Goal: Transaction & Acquisition: Subscribe to service/newsletter

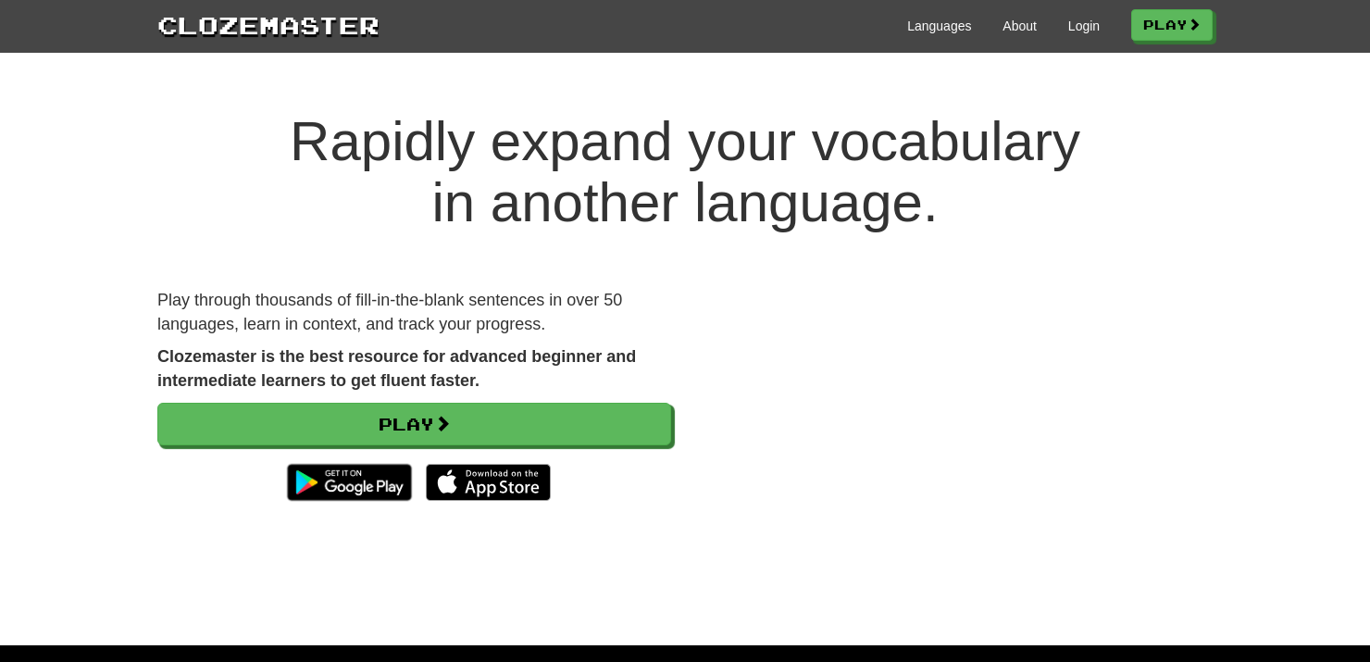
click at [591, 213] on h1 "Rapidly expand your vocabulary in another language." at bounding box center [685, 172] width 1370 height 122
click at [941, 36] on div "Languages About Login Play" at bounding box center [795, 24] width 833 height 34
click at [938, 19] on link "Languages" at bounding box center [939, 26] width 64 height 19
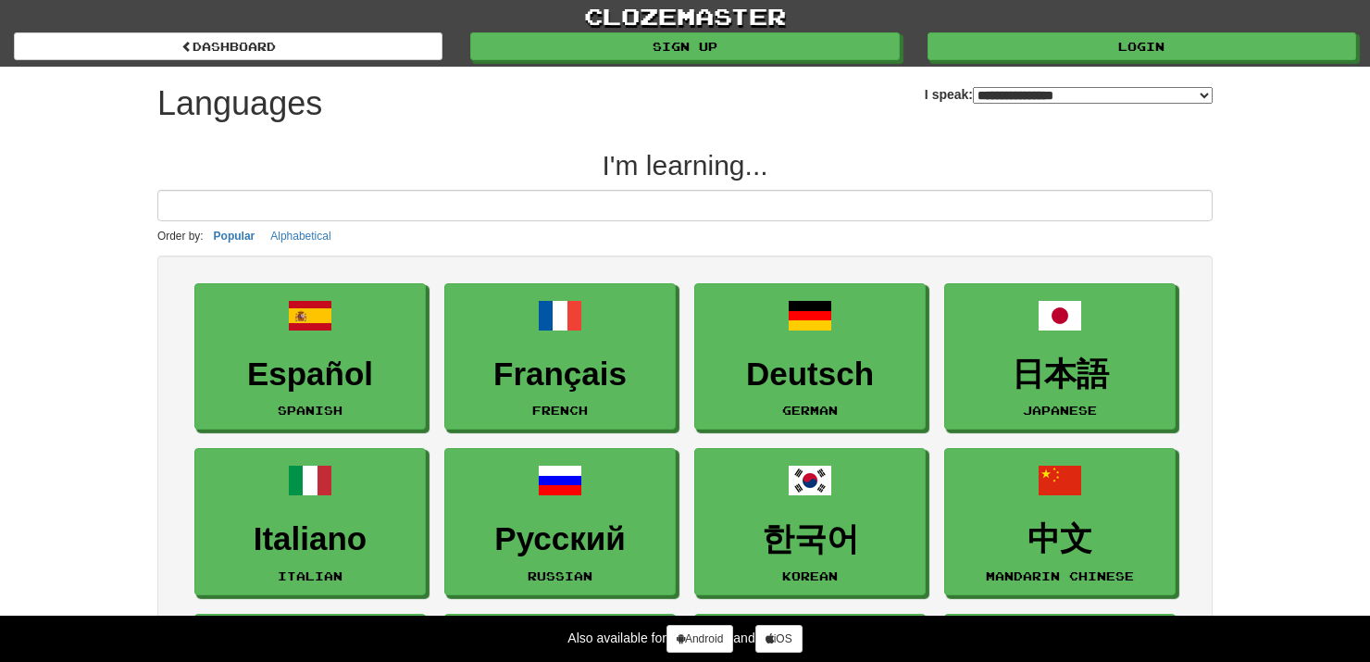
select select "*******"
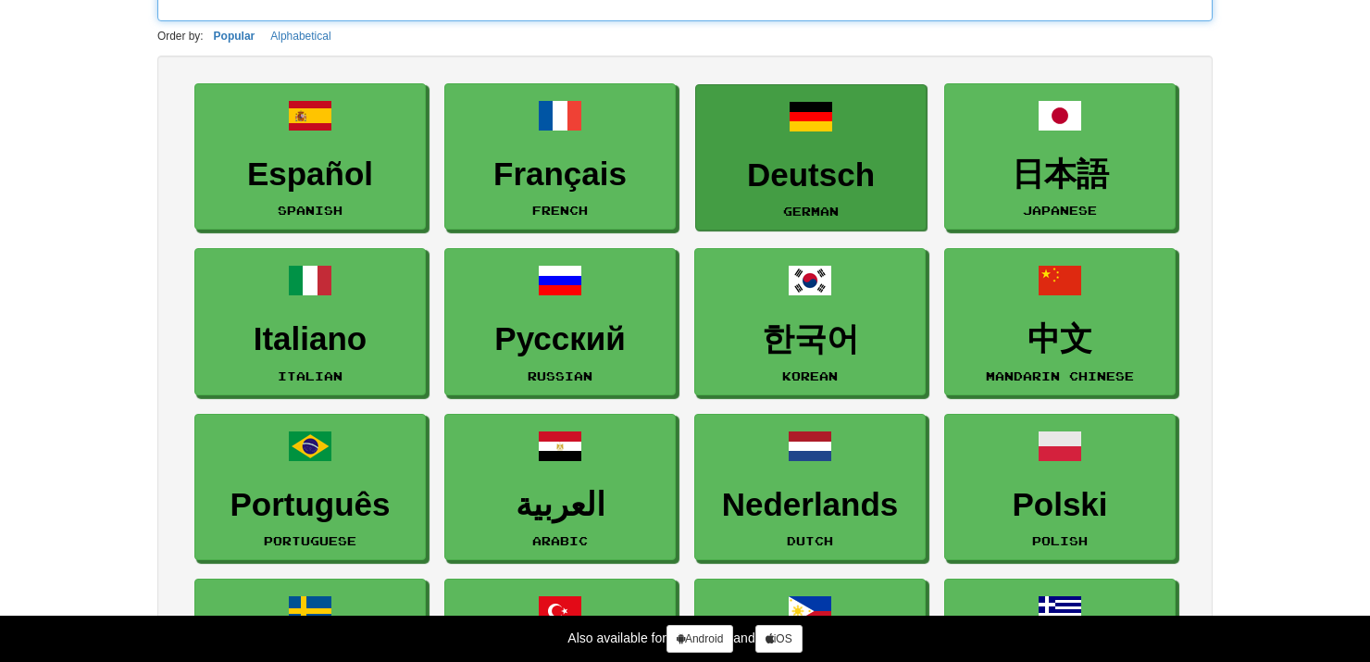
scroll to position [246, 0]
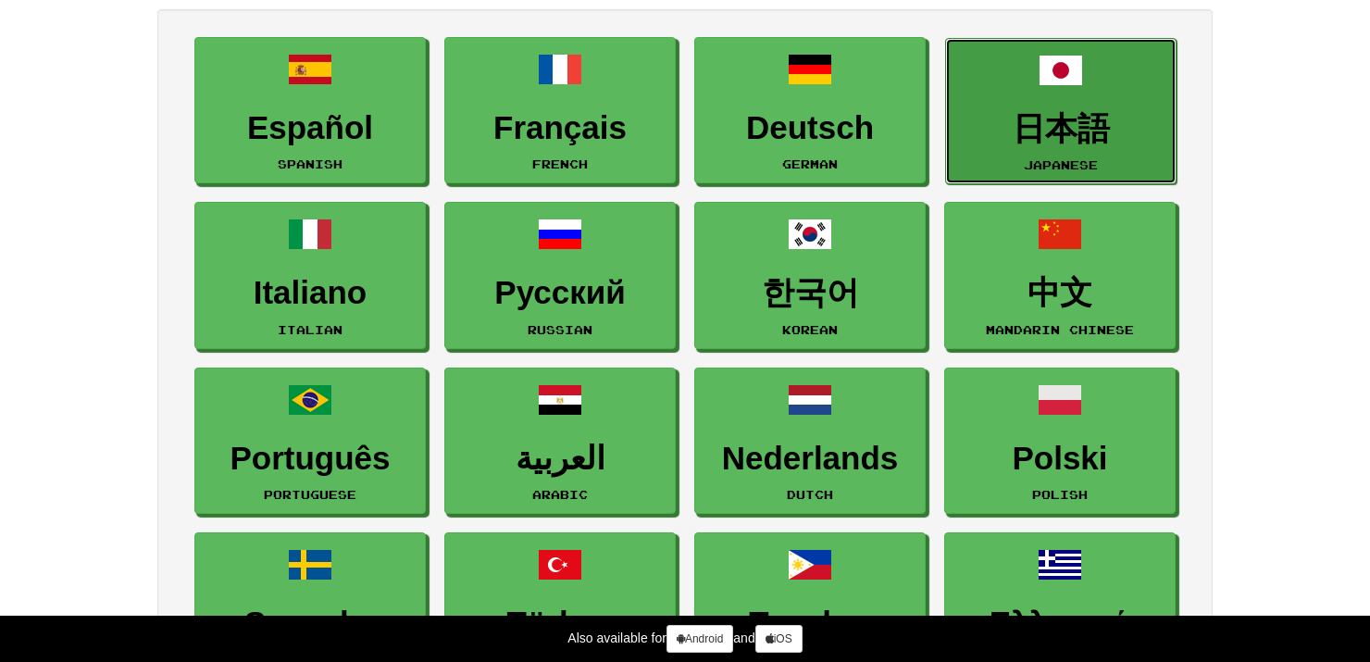
click at [1061, 147] on link "日本語 Japanese" at bounding box center [1060, 111] width 231 height 147
